Goal: Task Accomplishment & Management: Complete application form

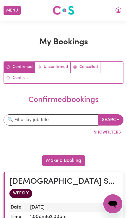
click at [12, 12] on button "Menu" at bounding box center [12, 10] width 17 height 9
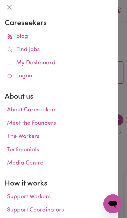
click at [34, 66] on link "My Dashboard" at bounding box center [59, 63] width 108 height 13
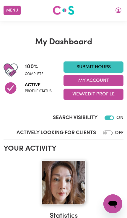
click at [12, 10] on button "Menu" at bounding box center [12, 10] width 17 height 9
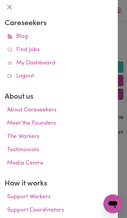
click at [125, 19] on div at bounding box center [63, 109] width 127 height 218
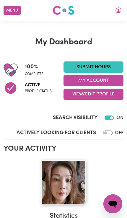
click at [111, 65] on link "Submit Hours" at bounding box center [93, 66] width 60 height 11
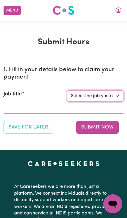
click at [118, 92] on select "Select the job you're submitting hours for... [Lee Astute Living Care] Female S…" at bounding box center [95, 95] width 56 height 11
select select "14843"
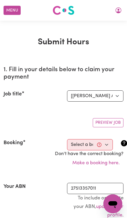
click at [107, 140] on select "Select a booking... Thu, August 7, 2025 - 9:00am to 1:00pm (ONE-OFF)" at bounding box center [90, 144] width 46 height 11
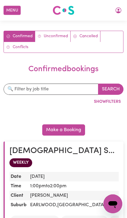
scroll to position [24, 0]
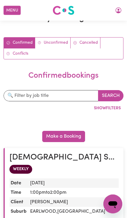
click at [114, 94] on button "Search" at bounding box center [110, 95] width 25 height 11
click at [21, 45] on link "Confirmed" at bounding box center [19, 42] width 31 height 11
click at [25, 43] on link "Confirmed" at bounding box center [19, 42] width 31 height 11
click at [19, 41] on link "Confirmed" at bounding box center [19, 42] width 31 height 11
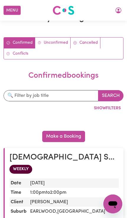
click at [22, 38] on link "Confirmed" at bounding box center [19, 42] width 31 height 11
click at [112, 134] on div "Make a Booking" at bounding box center [64, 136] width 120 height 11
click at [114, 135] on div "Make a Booking" at bounding box center [64, 136] width 120 height 11
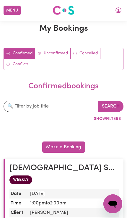
scroll to position [0, 0]
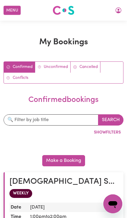
click at [11, 9] on button "Menu" at bounding box center [12, 10] width 17 height 9
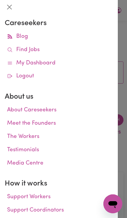
click at [47, 61] on link "My Dashboard" at bounding box center [59, 63] width 108 height 13
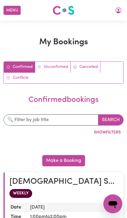
click at [21, 66] on link "Confirmed" at bounding box center [19, 67] width 31 height 11
click at [22, 66] on link "Confirmed" at bounding box center [19, 67] width 31 height 11
click at [12, 10] on button "Menu" at bounding box center [12, 10] width 17 height 9
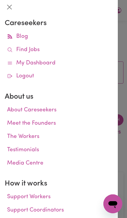
click at [125, 36] on div at bounding box center [63, 109] width 127 height 218
